Goal: Task Accomplishment & Management: Complete application form

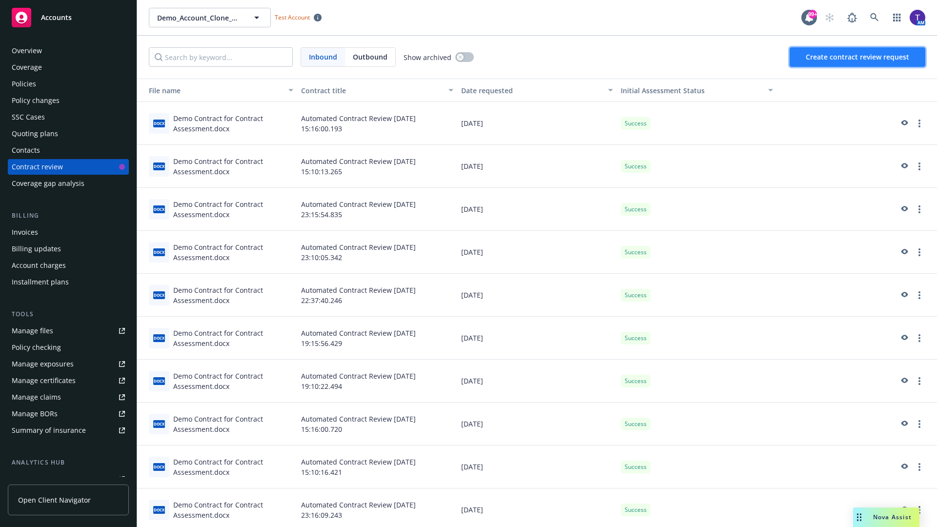
click at [858, 57] on span "Create contract review request" at bounding box center [857, 56] width 103 height 9
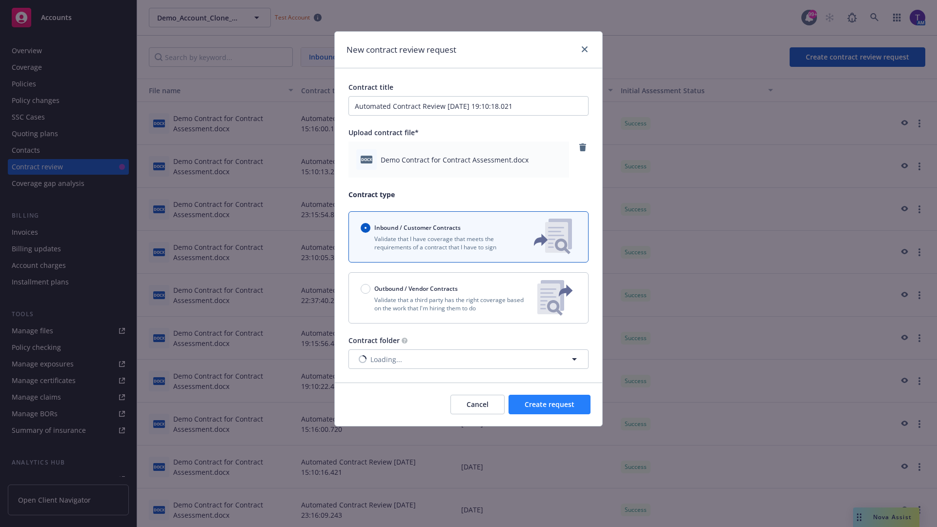
type input "Automated Contract Review 10-13-2025 19:10:18.021"
click at [549, 404] on span "Create request" at bounding box center [550, 404] width 50 height 9
